Goal: Contribute content: Add original content to the website for others to see

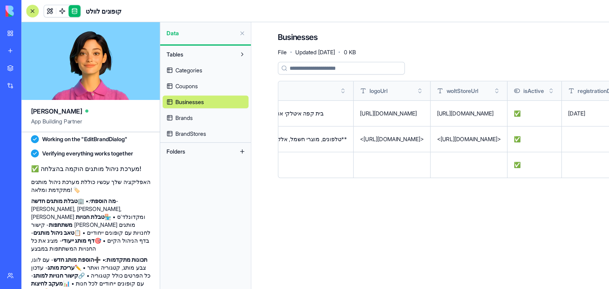
scroll to position [0, 757]
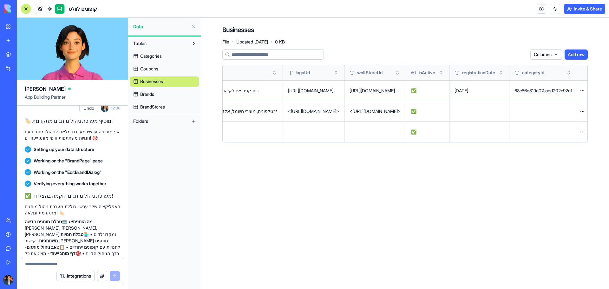
click at [438, 193] on main "Businesses File · Updated [DATE] · 0 KB Columns Add row businessName ownerName …" at bounding box center [405, 153] width 408 height 271
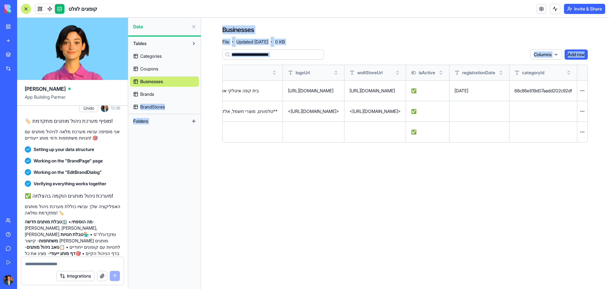
drag, startPoint x: 404, startPoint y: 188, endPoint x: 159, endPoint y: 107, distance: 258.4
click at [159, 107] on div "Ella App Building Partner תייצר [PERSON_NAME] אפליקציה שתאפשר [PERSON_NAME] לעל…" at bounding box center [313, 153] width 592 height 271
click at [478, 185] on main "Businesses File · Updated [DATE] · 0 KB Columns Add row businessName ownerName …" at bounding box center [405, 153] width 408 height 271
click at [484, 179] on main "Businesses File · Updated [DATE] · 0 KB Columns Add row businessName ownerName …" at bounding box center [405, 153] width 408 height 271
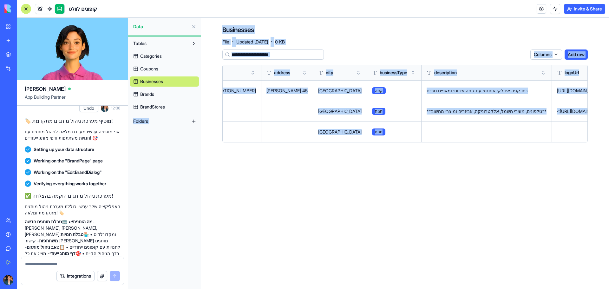
scroll to position [0, 0]
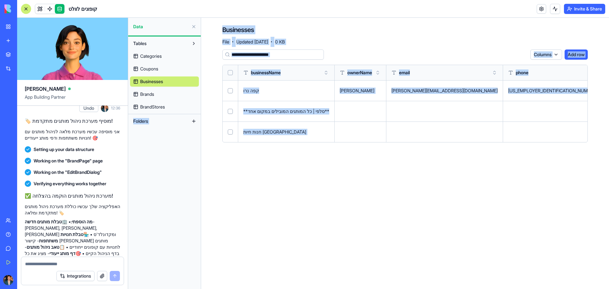
drag, startPoint x: 537, startPoint y: 129, endPoint x: 195, endPoint y: 102, distance: 343.5
click at [195, 102] on div "Ella App Building Partner תייצר [PERSON_NAME] אפליקציה שתאפשר [PERSON_NAME] לעל…" at bounding box center [313, 153] width 592 height 271
click at [397, 181] on main "Businesses File · Updated [DATE] · 0 KB Columns Add row businessName ownerName …" at bounding box center [405, 153] width 408 height 271
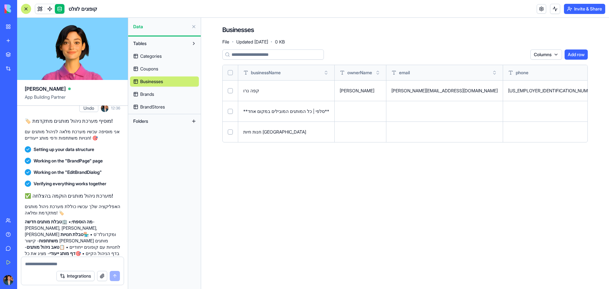
click at [0, 0] on button at bounding box center [0, 0] width 0 height 0
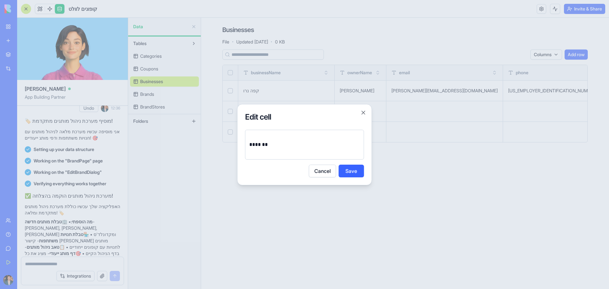
click at [367, 112] on div "Edit cell ******* Cancel Save Close" at bounding box center [304, 144] width 135 height 81
click at [361, 114] on button "Close" at bounding box center [363, 112] width 6 height 6
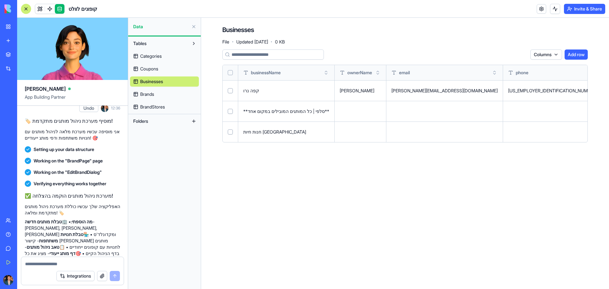
click at [161, 94] on link "Brands" at bounding box center [164, 94] width 69 height 10
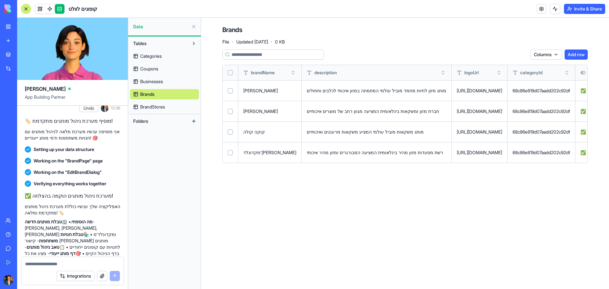
click at [158, 108] on span "BrandStores" at bounding box center [152, 107] width 25 height 6
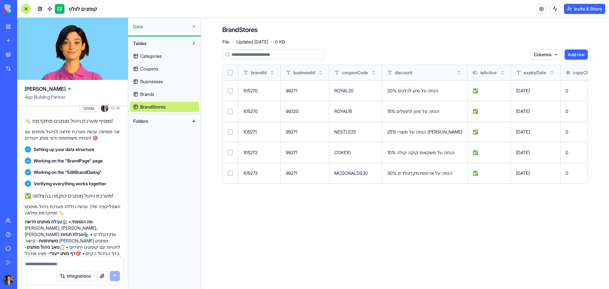
click at [0, 0] on button at bounding box center [0, 0] width 0 height 0
drag, startPoint x: 564, startPoint y: 93, endPoint x: 626, endPoint y: 92, distance: 61.2
click at [487, 92] on html "BETA My Workspace New app Marketplace Integrations Recent קופונים לוולט BioPet …" at bounding box center [304, 144] width 609 height 289
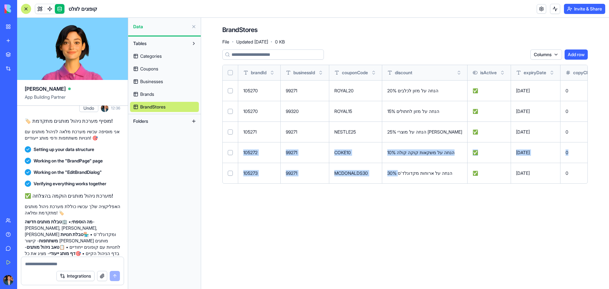
drag, startPoint x: 247, startPoint y: 159, endPoint x: 379, endPoint y: 173, distance: 132.9
click at [403, 166] on tbody "105270 99271 ROYAL20 20% הנחה על מזון לכלבים ✅ [DATE] 0 0 Open menu 105270 9932…" at bounding box center [456, 131] width 467 height 103
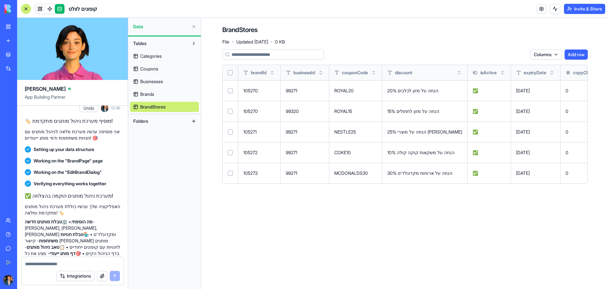
click at [326, 220] on main "BrandStores File · Updated [DATE] · 0 KB Columns Add row brandId businessId cou…" at bounding box center [405, 153] width 408 height 271
drag, startPoint x: 457, startPoint y: 211, endPoint x: 329, endPoint y: 179, distance: 131.9
click at [453, 211] on main "BrandStores File · Updated [DATE] · 0 KB Columns Add row brandId businessId cou…" at bounding box center [405, 153] width 408 height 271
click at [174, 119] on button "Folders" at bounding box center [159, 121] width 59 height 10
click at [144, 120] on span "Folders" at bounding box center [140, 121] width 15 height 6
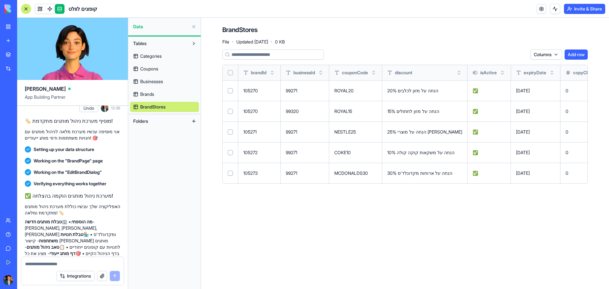
click at [161, 44] on button "Tables" at bounding box center [159, 43] width 59 height 10
click at [168, 45] on button "Tables" at bounding box center [159, 43] width 59 height 10
click at [196, 59] on button at bounding box center [194, 58] width 10 height 10
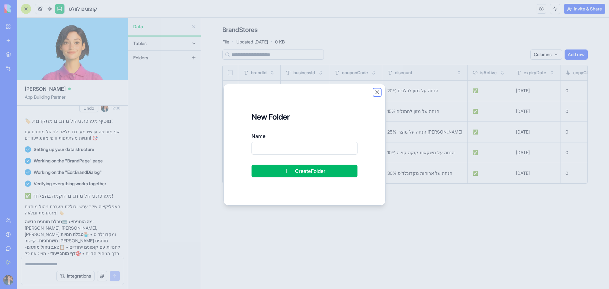
click at [378, 91] on button "Close" at bounding box center [377, 92] width 6 height 6
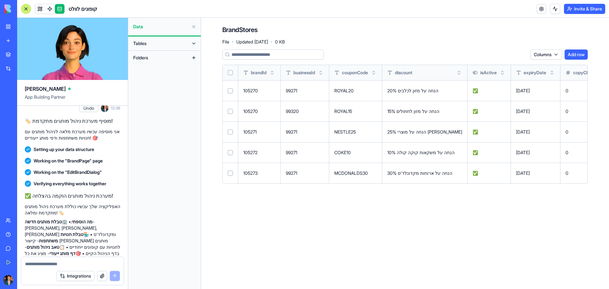
click at [166, 43] on button "Tables" at bounding box center [159, 43] width 59 height 10
click at [165, 67] on link "Coupons" at bounding box center [164, 69] width 69 height 10
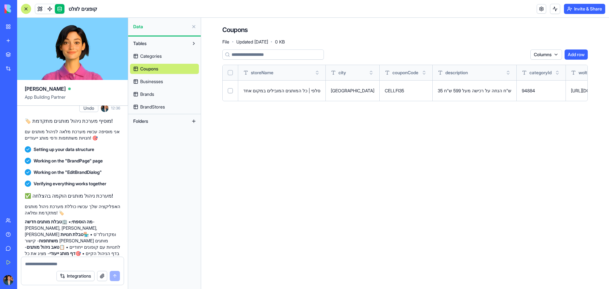
click at [61, 9] on link at bounding box center [60, 9] width 10 height 10
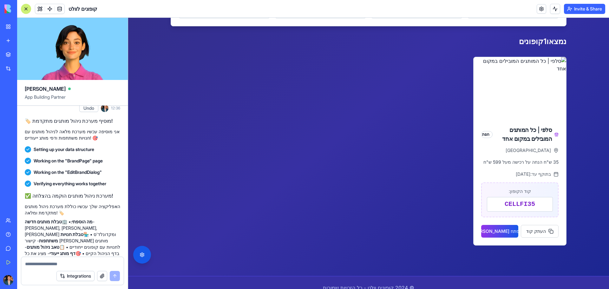
scroll to position [95, 0]
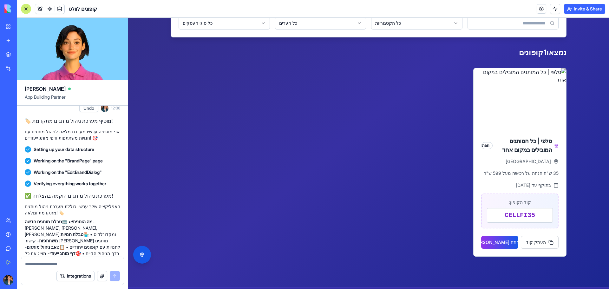
click at [394, 212] on div "סלפי | כל המותגים המובילים במקום אחד חנות רמת גן 35 ש"ח הנחה על רכישה מעל 599 ש…" at bounding box center [369, 162] width 396 height 189
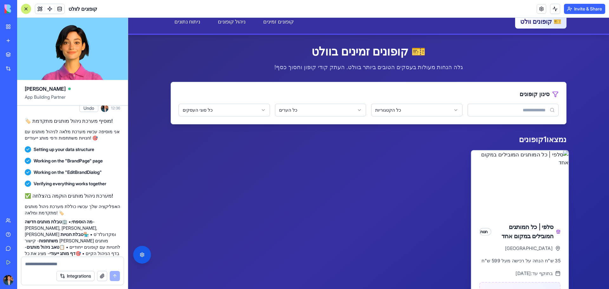
scroll to position [0, 0]
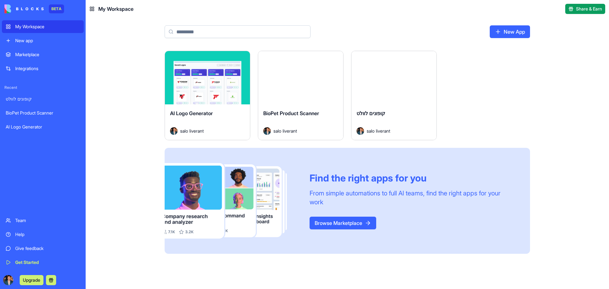
click at [51, 37] on div "New app" at bounding box center [47, 40] width 65 height 6
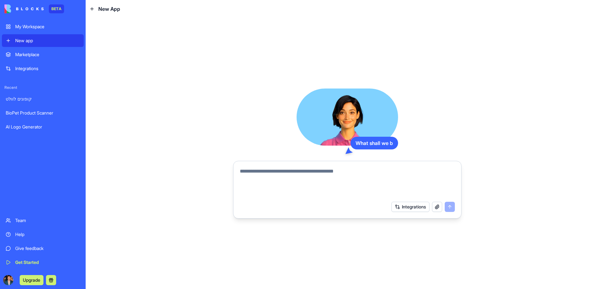
click at [274, 177] on textarea at bounding box center [347, 182] width 215 height 30
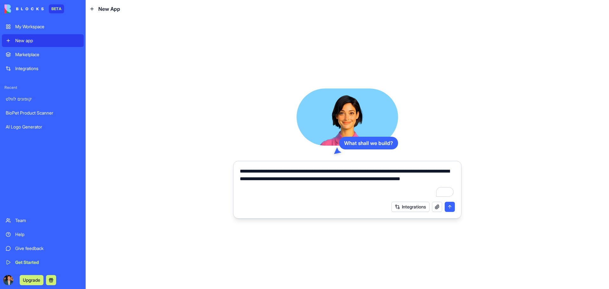
click at [428, 175] on textarea "**********" at bounding box center [347, 182] width 215 height 30
click at [404, 172] on textarea "**********" at bounding box center [347, 182] width 215 height 30
drag, startPoint x: 413, startPoint y: 171, endPoint x: 446, endPoint y: 172, distance: 33.0
click at [446, 172] on textarea "**********" at bounding box center [347, 182] width 215 height 30
click at [441, 179] on textarea "**********" at bounding box center [347, 182] width 215 height 30
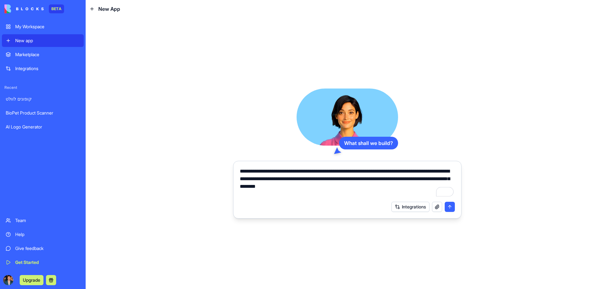
click at [432, 179] on textarea "**********" at bounding box center [347, 182] width 215 height 30
click at [282, 189] on textarea "**********" at bounding box center [347, 182] width 215 height 30
type textarea "**********"
click at [451, 208] on button "submit" at bounding box center [450, 207] width 10 height 10
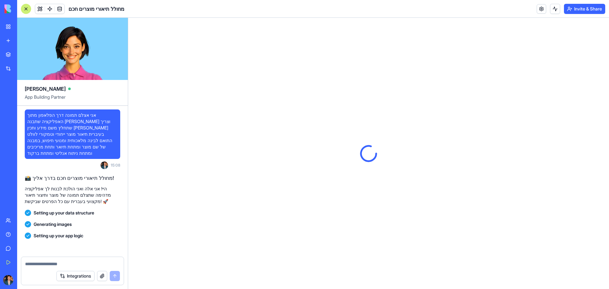
scroll to position [110, 0]
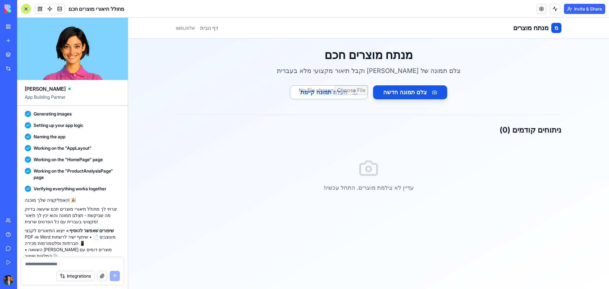
click at [568, 10] on button "Invite & Share" at bounding box center [584, 9] width 41 height 10
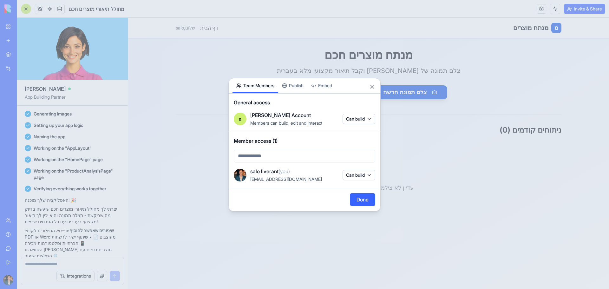
click at [295, 88] on div "Share App Team Members Publish Embed General access s salo's Account Members ca…" at bounding box center [304, 144] width 152 height 133
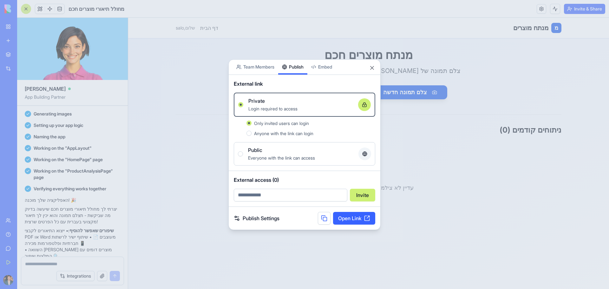
click at [339, 153] on div "Public" at bounding box center [300, 150] width 105 height 8
click at [243, 153] on button "Public Everyone with the link can access" at bounding box center [240, 153] width 5 height 5
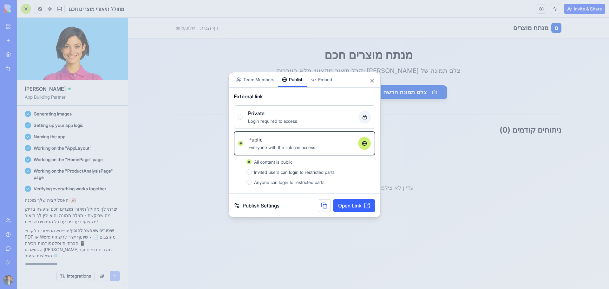
click at [303, 118] on div "Login required to access" at bounding box center [300, 121] width 105 height 8
click at [243, 118] on button "Private Login required to access" at bounding box center [240, 116] width 5 height 5
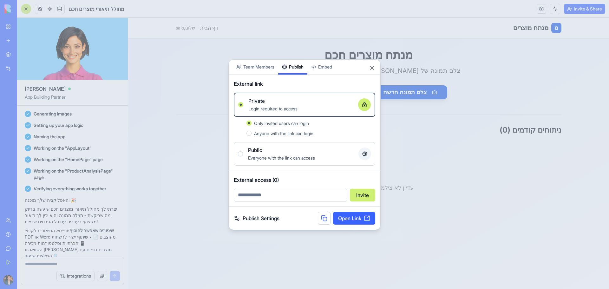
click at [320, 219] on button at bounding box center [324, 218] width 13 height 13
click at [159, 136] on div at bounding box center [304, 144] width 609 height 289
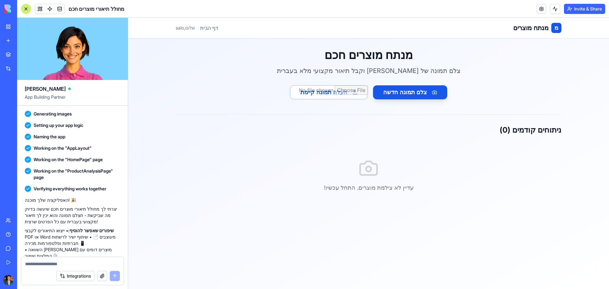
click at [100, 264] on textarea at bounding box center [72, 264] width 95 height 6
type textarea "**********"
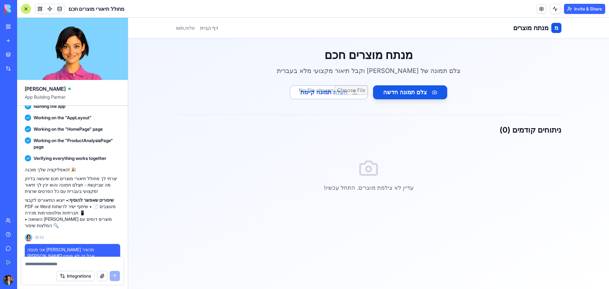
scroll to position [268, 0]
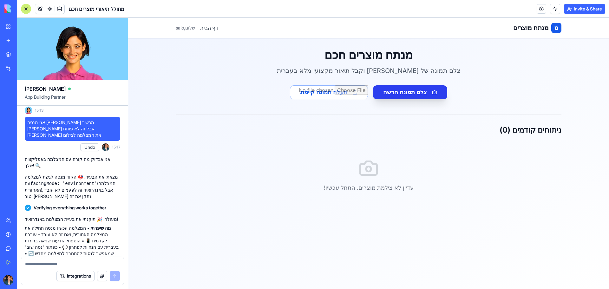
click at [416, 94] on button "צלם תמונה חדשה" at bounding box center [410, 92] width 74 height 14
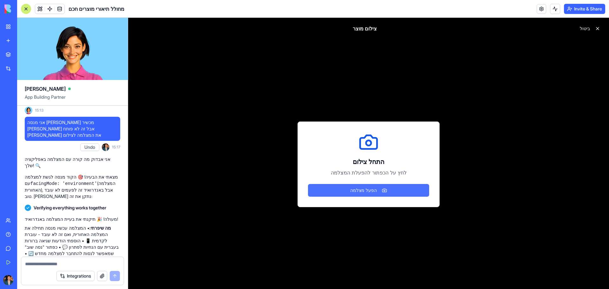
click at [387, 192] on button "הפעל מצלמה" at bounding box center [368, 190] width 121 height 13
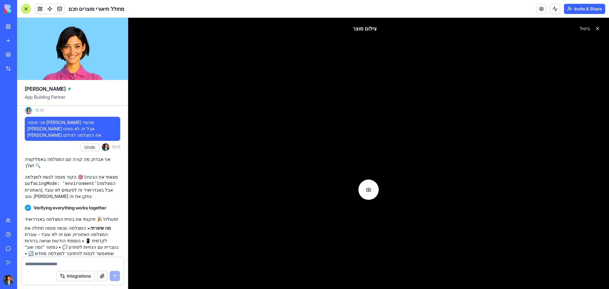
click at [372, 182] on button at bounding box center [368, 189] width 20 height 20
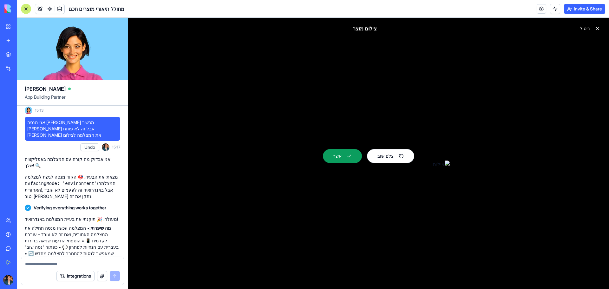
click at [383, 155] on button "צלם שוב" at bounding box center [390, 156] width 47 height 14
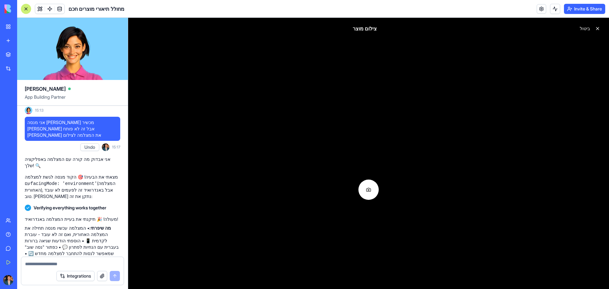
click at [53, 267] on textarea at bounding box center [72, 264] width 95 height 6
type textarea "**********"
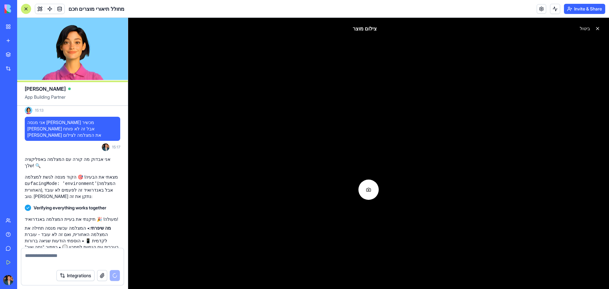
scroll to position [298, 0]
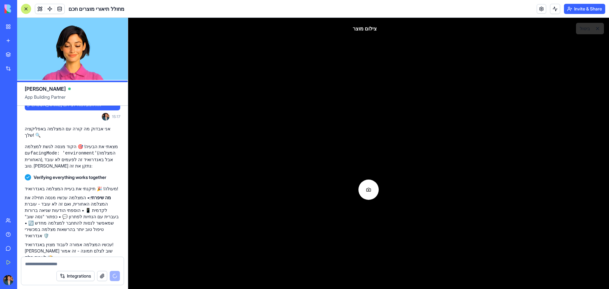
click at [594, 27] on button "ביטול" at bounding box center [590, 28] width 28 height 11
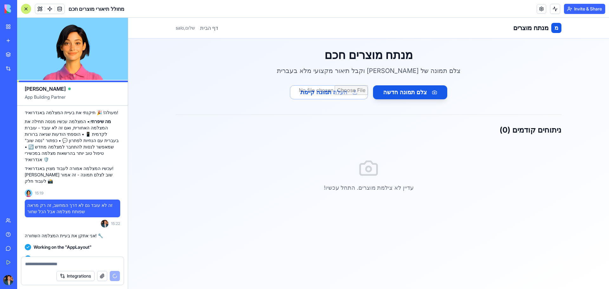
scroll to position [448, 0]
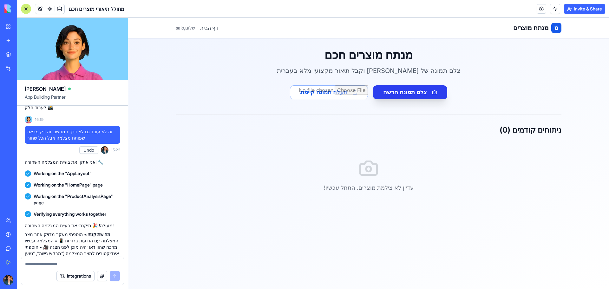
click at [405, 94] on button "צלם תמונה חדשה" at bounding box center [410, 92] width 74 height 14
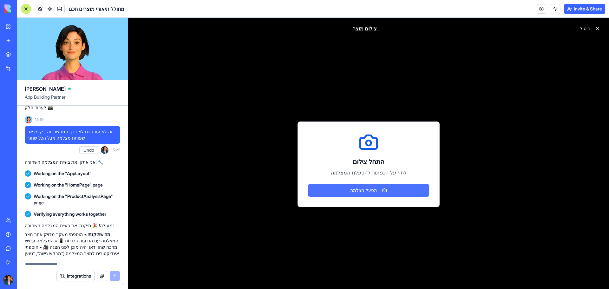
click at [358, 189] on button "הפעל מצלמה" at bounding box center [368, 190] width 121 height 13
click at [390, 186] on button "הפעל מצלמה" at bounding box center [368, 190] width 121 height 13
drag, startPoint x: 520, startPoint y: 148, endPoint x: 510, endPoint y: 160, distance: 15.8
click at [520, 148] on div "התחל צילום לחץ על הכפתור להפעלת המצלמה הפעל מצלמה" at bounding box center [368, 164] width 481 height 250
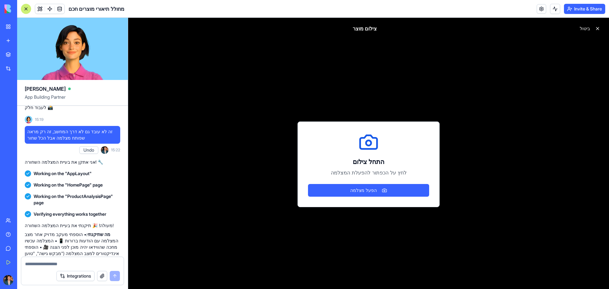
drag, startPoint x: 497, startPoint y: 181, endPoint x: 477, endPoint y: 197, distance: 25.5
click at [496, 183] on div "התחל צילום לחץ על הכפתור להפעלת המצלמה הפעל מצלמה" at bounding box center [368, 164] width 481 height 250
click at [52, 267] on div "Integrations" at bounding box center [72, 276] width 102 height 18
click at [53, 265] on textarea at bounding box center [72, 264] width 95 height 6
type textarea "**********"
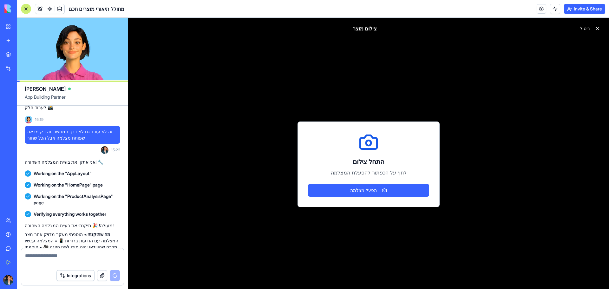
scroll to position [478, 0]
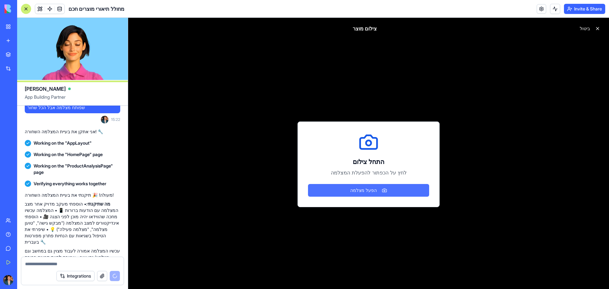
click at [344, 193] on button "הפעל מצלמה" at bounding box center [368, 190] width 121 height 13
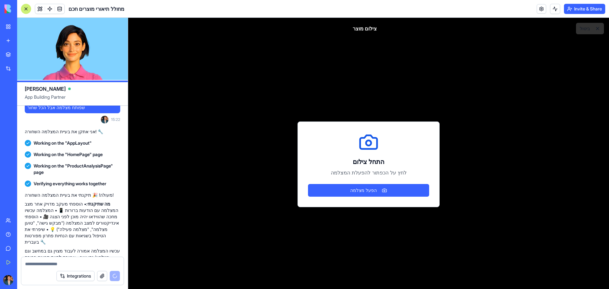
click at [591, 29] on button "ביטול" at bounding box center [590, 28] width 28 height 11
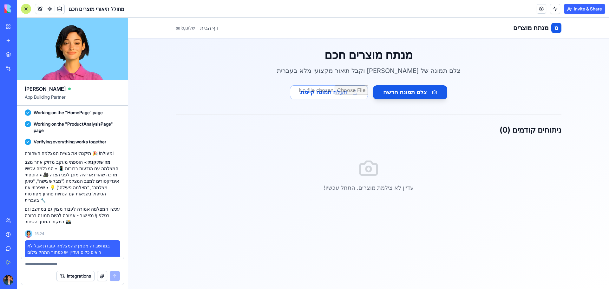
scroll to position [603, 0]
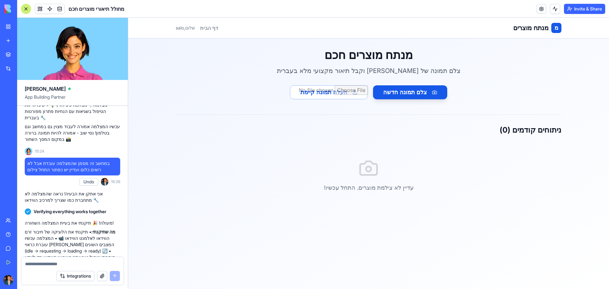
drag, startPoint x: 89, startPoint y: 235, endPoint x: 46, endPoint y: 237, distance: 43.1
click at [58, 267] on textarea at bounding box center [72, 264] width 95 height 6
click at [315, 89] on input "file" at bounding box center [329, 92] width 78 height 14
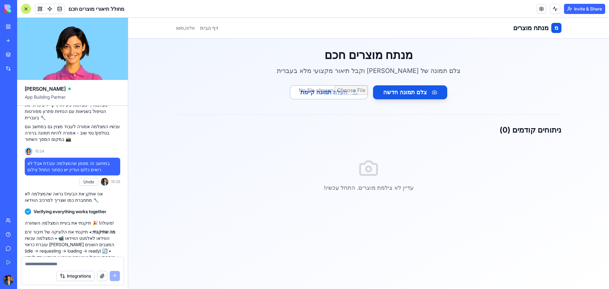
click at [351, 96] on input "file" at bounding box center [329, 92] width 78 height 14
type input "**********"
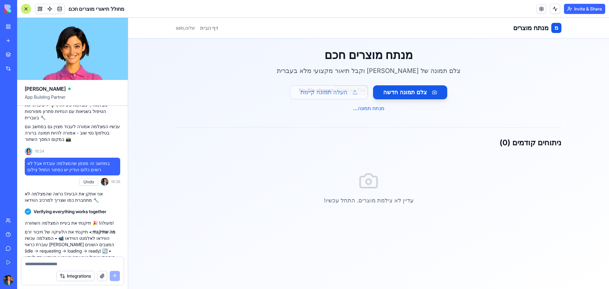
click at [291, 115] on div "מנתח מוצרים חכם צלם תמונה של מוצר וקבל תיאור מקצועי מלא בעברית צלם תמונה חדשה ה…" at bounding box center [369, 134] width 406 height 192
